Goal: Contribute content: Add original content to the website for others to see

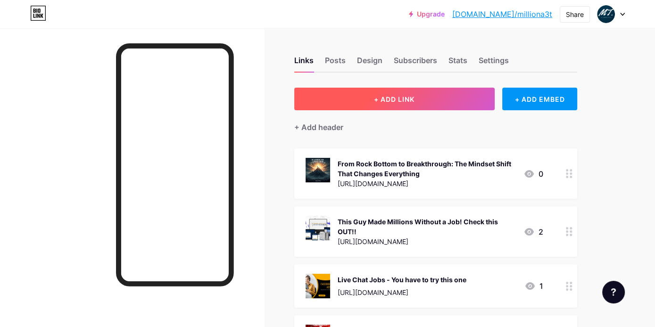
click at [425, 100] on button "+ ADD LINK" at bounding box center [394, 99] width 200 height 23
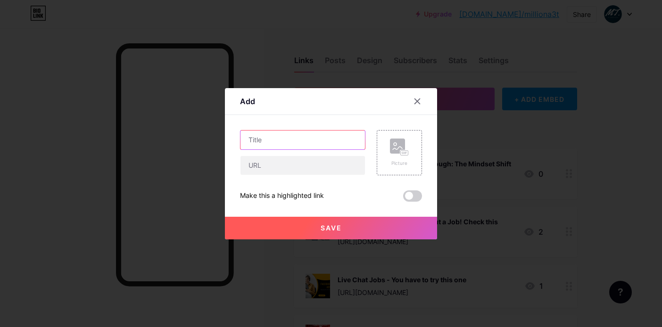
click at [302, 145] on input "text" at bounding box center [302, 140] width 124 height 19
paste input "Success Starts in the Mind: 10 Habits That Turn Struggles into Strength"
type input "Success Starts in the Mind: 10 Habits That Turn Struggles into Strength"
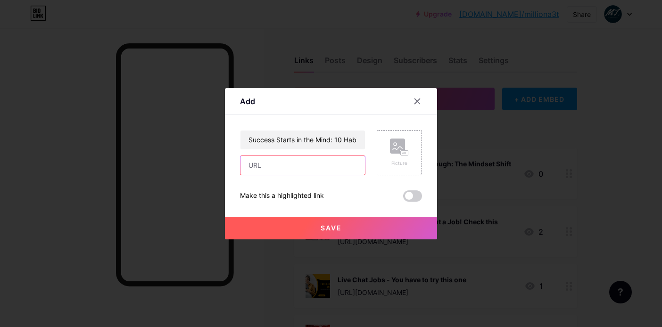
click at [300, 164] on input "text" at bounding box center [302, 165] width 124 height 19
paste input "[URL][DOMAIN_NAME]"
type input "[URL][DOMAIN_NAME]"
click at [403, 160] on div "Picture" at bounding box center [399, 163] width 19 height 7
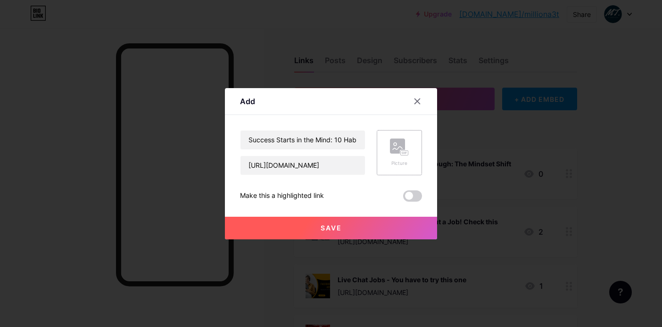
scroll to position [0, 0]
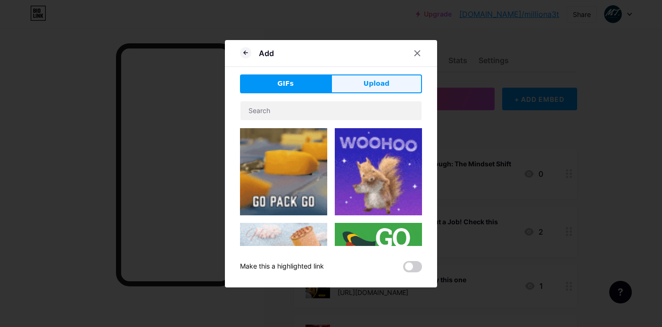
click at [390, 92] on button "Upload" at bounding box center [376, 83] width 91 height 19
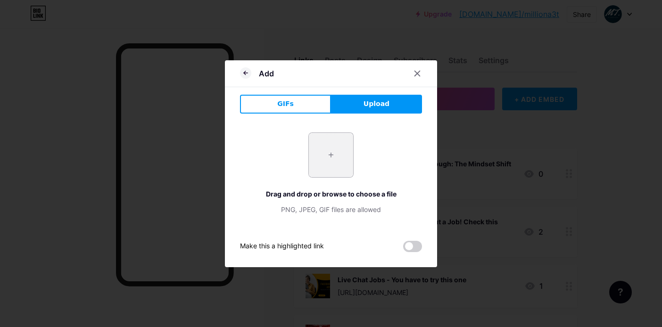
click at [319, 157] on input "file" at bounding box center [331, 155] width 44 height 44
type input "C:\fakepath\Generated Image [DATE] - 8_48AM.png"
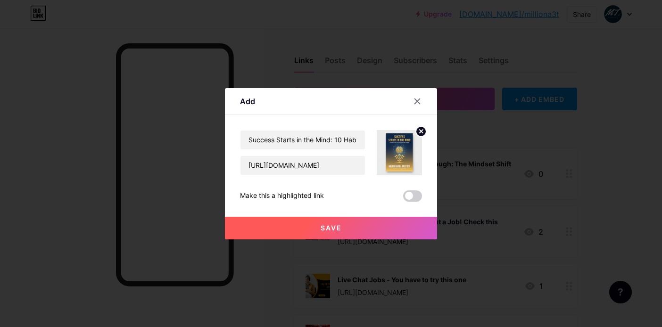
click at [368, 222] on button "Save" at bounding box center [331, 228] width 212 height 23
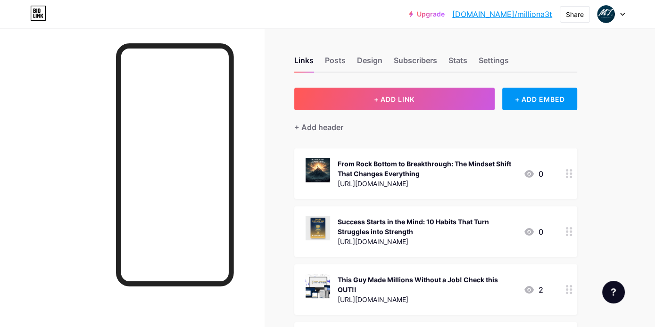
click at [473, 218] on div "Success Starts in the Mind: 10 Habits That Turn Struggles into Strength" at bounding box center [426, 227] width 178 height 20
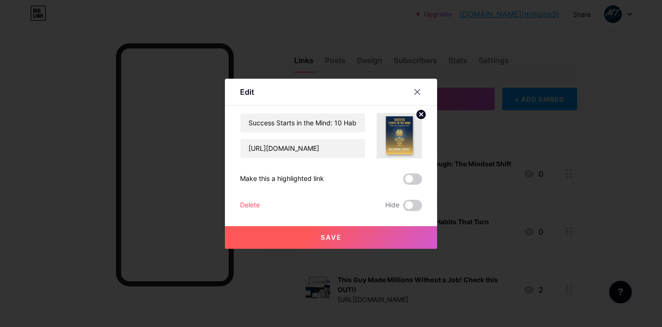
click at [496, 216] on div at bounding box center [331, 163] width 662 height 327
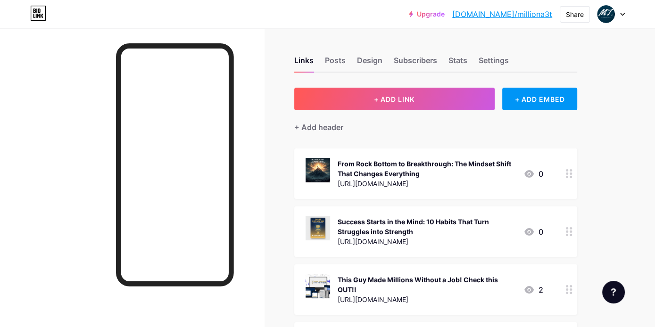
click at [478, 166] on div "From Rock Bottom to Breakthrough: The Mindset Shift That Changes Everything" at bounding box center [426, 169] width 178 height 20
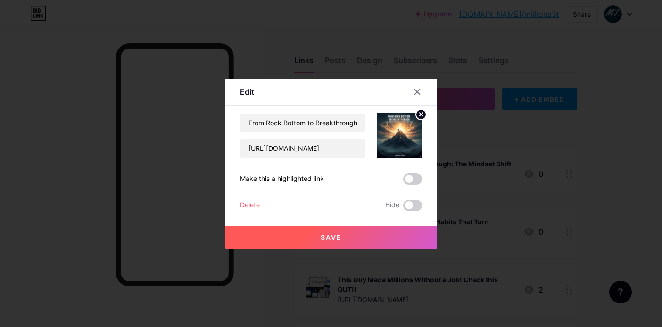
click at [490, 206] on div at bounding box center [331, 163] width 662 height 327
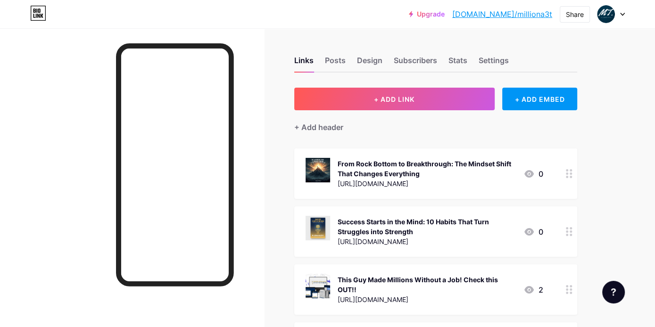
click at [464, 220] on div "Success Starts in the Mind: 10 Habits That Turn Struggles into Strength" at bounding box center [426, 227] width 178 height 20
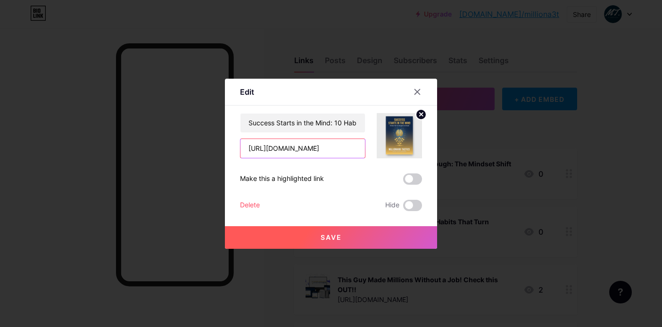
click at [351, 149] on input "[URL][DOMAIN_NAME]" at bounding box center [302, 148] width 124 height 19
click at [459, 147] on div at bounding box center [331, 163] width 662 height 327
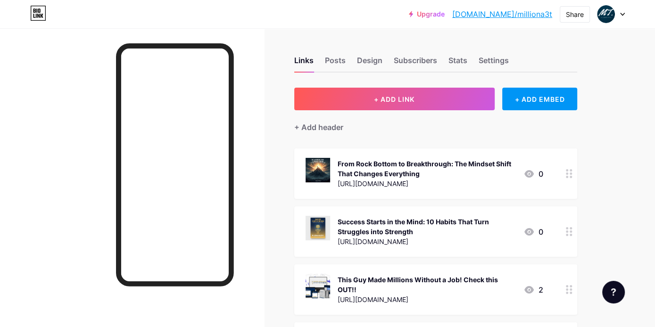
click at [477, 235] on div "Success Starts in the Mind: 10 Habits That Turn Struggles into Strength" at bounding box center [426, 227] width 178 height 20
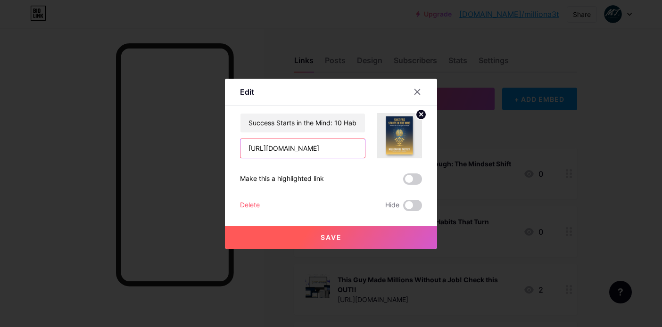
click at [328, 148] on input "[URL][DOMAIN_NAME]" at bounding box center [302, 148] width 124 height 19
paste input "mindset"
type input "[URL][DOMAIN_NAME]"
click at [355, 231] on button "Save" at bounding box center [331, 237] width 212 height 23
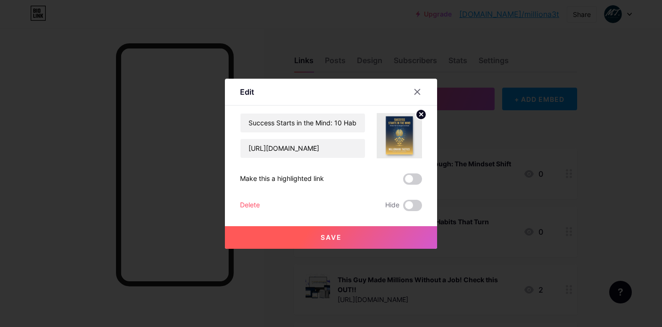
scroll to position [0, 0]
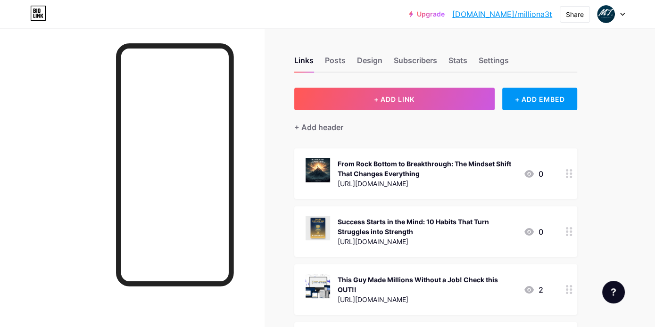
click at [478, 228] on div "Success Starts in the Mind: 10 Habits That Turn Struggles into Strength" at bounding box center [426, 227] width 178 height 20
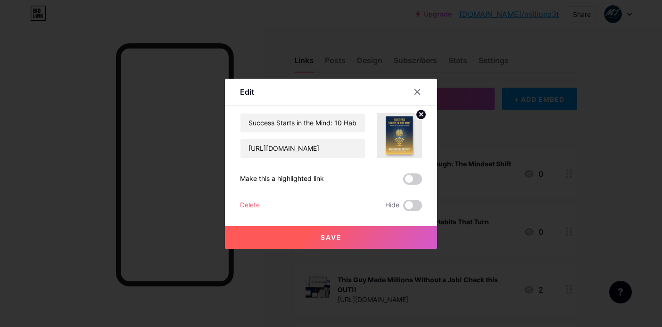
click at [478, 228] on div at bounding box center [331, 163] width 662 height 327
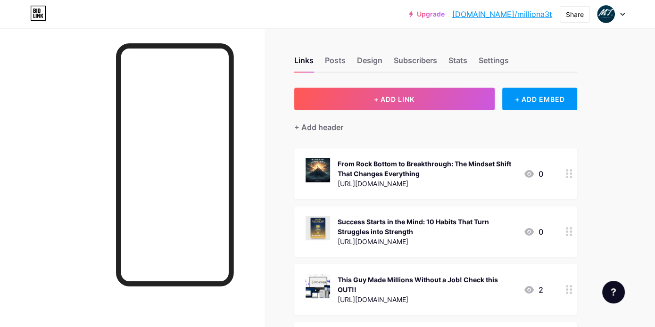
drag, startPoint x: 533, startPoint y: 14, endPoint x: 502, endPoint y: 11, distance: 30.8
click at [502, 11] on link "[DOMAIN_NAME]/milliona3t" at bounding box center [502, 13] width 100 height 11
click at [478, 218] on div "Success Starts in the Mind: 10 Habits That Turn Struggles into Strength" at bounding box center [426, 227] width 178 height 20
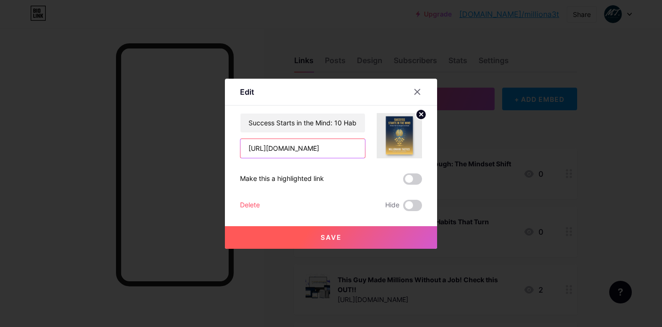
click at [341, 150] on input "[URL][DOMAIN_NAME]" at bounding box center [302, 148] width 124 height 19
paste input "Habits"
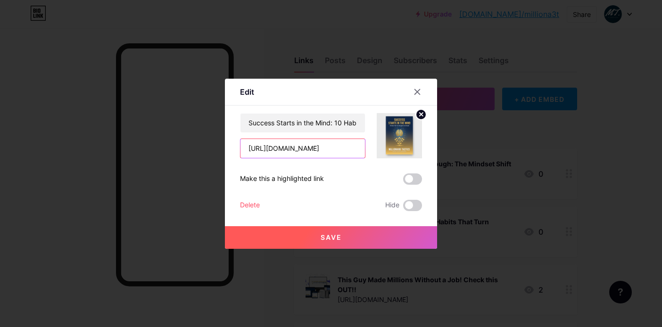
type input "[URL][DOMAIN_NAME]"
click at [365, 235] on button "Save" at bounding box center [331, 237] width 212 height 23
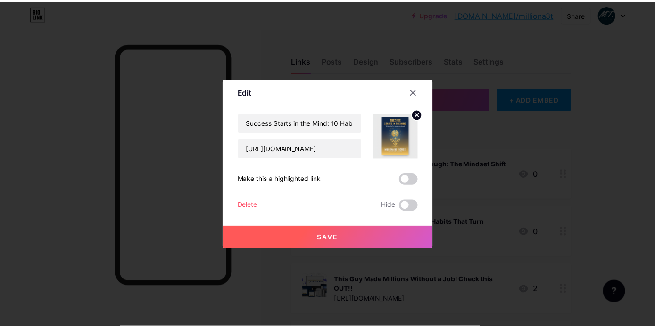
scroll to position [0, 0]
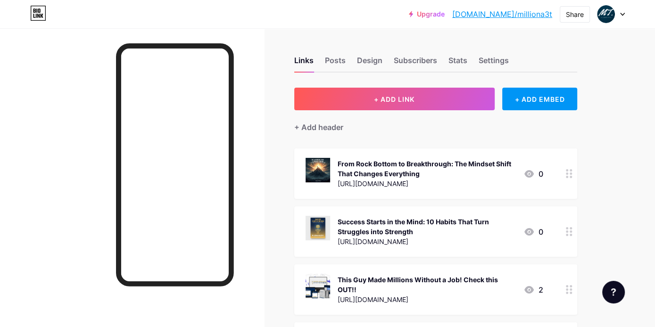
click at [537, 13] on link "[DOMAIN_NAME]/milliona3t" at bounding box center [502, 13] width 100 height 11
